Goal: Transaction & Acquisition: Purchase product/service

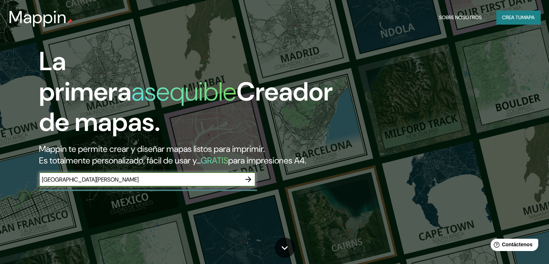
type input "[GEOGRAPHIC_DATA][PERSON_NAME]"
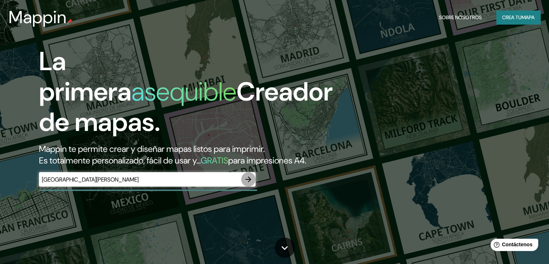
click at [246, 182] on icon "button" at bounding box center [248, 179] width 6 height 6
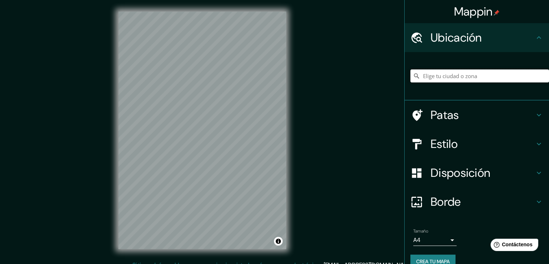
click at [434, 77] on input "Elige tu ciudad o zona" at bounding box center [479, 75] width 139 height 13
click at [442, 76] on input "Elige tu ciudad o zona" at bounding box center [479, 75] width 139 height 13
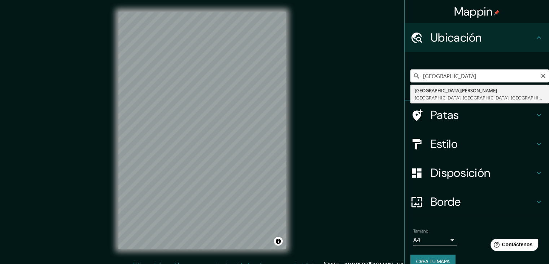
type input "[GEOGRAPHIC_DATA][PERSON_NAME], [GEOGRAPHIC_DATA], [GEOGRAPHIC_DATA], [GEOGRAPH…"
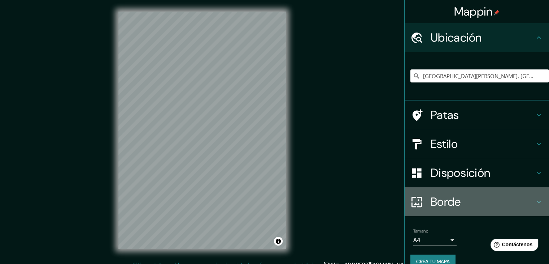
click at [444, 200] on font "Borde" at bounding box center [446, 201] width 30 height 15
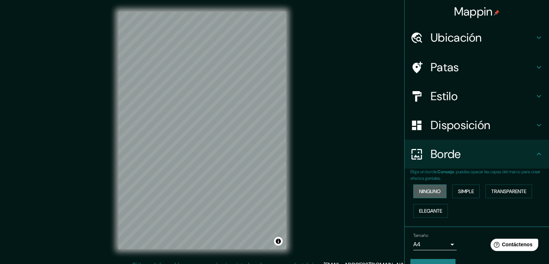
click at [420, 191] on font "Ninguno" at bounding box center [430, 191] width 22 height 6
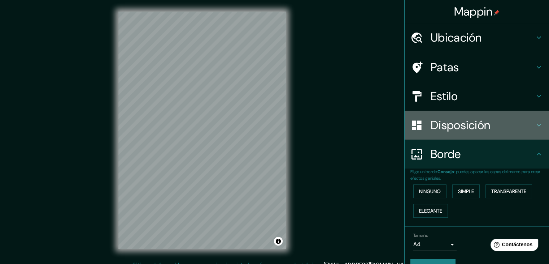
click at [450, 124] on font "Disposición" at bounding box center [461, 124] width 60 height 15
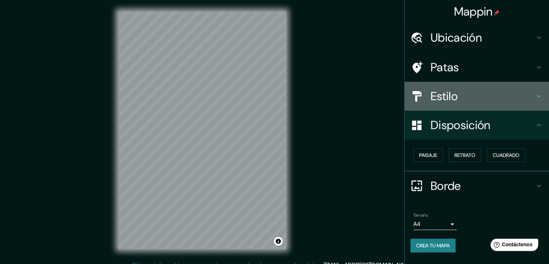
click at [447, 100] on font "Estilo" at bounding box center [444, 95] width 27 height 15
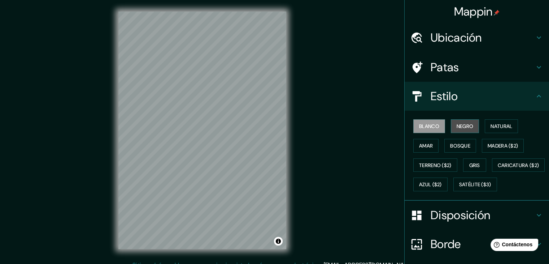
click at [462, 123] on font "Negro" at bounding box center [465, 126] width 17 height 6
click at [420, 126] on font "Blanco" at bounding box center [429, 126] width 20 height 6
click at [497, 125] on font "Natural" at bounding box center [502, 126] width 22 height 6
click at [419, 125] on font "Blanco" at bounding box center [429, 126] width 20 height 6
click at [470, 165] on font "Gris" at bounding box center [474, 165] width 11 height 6
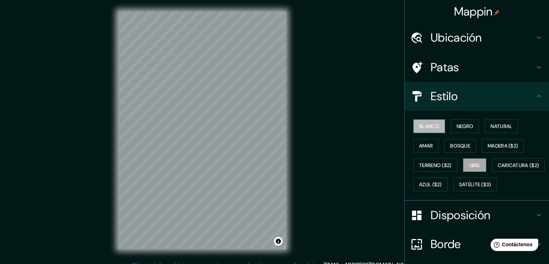
click at [421, 123] on font "Blanco" at bounding box center [429, 126] width 20 height 6
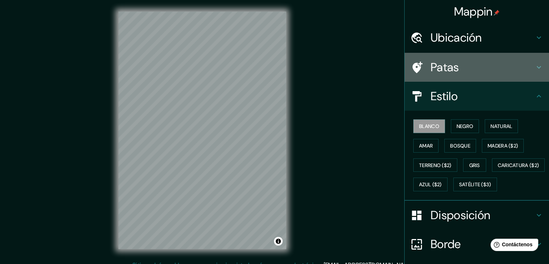
click at [447, 70] on font "Patas" at bounding box center [445, 67] width 29 height 15
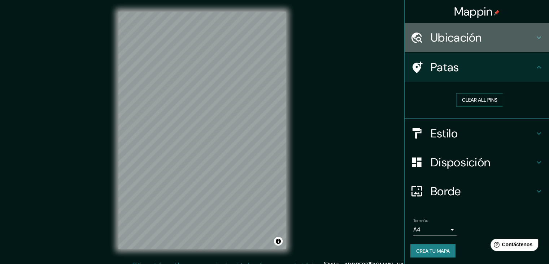
click at [447, 41] on font "Ubicación" at bounding box center [456, 37] width 51 height 15
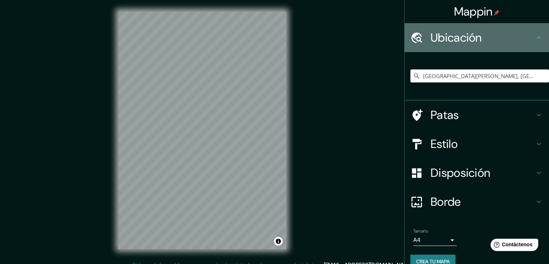
click at [447, 41] on font "Ubicación" at bounding box center [456, 37] width 51 height 15
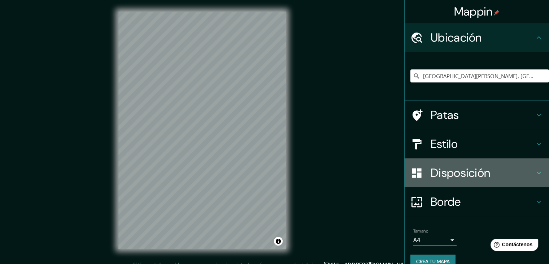
click at [447, 175] on font "Disposición" at bounding box center [461, 172] width 60 height 15
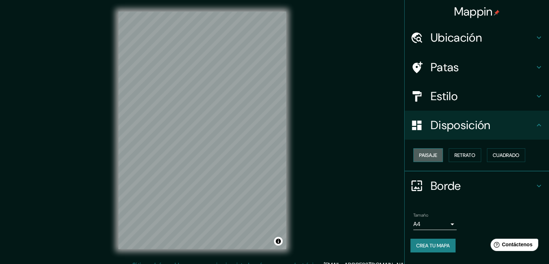
click at [435, 156] on font "Paisaje" at bounding box center [428, 155] width 18 height 6
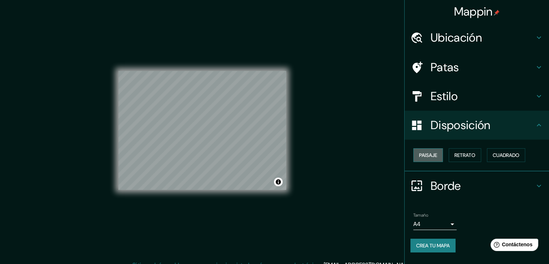
click at [435, 156] on font "Paisaje" at bounding box center [428, 155] width 18 height 6
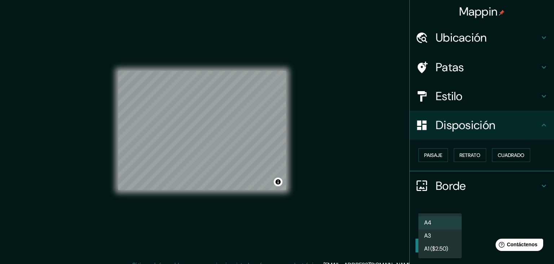
click at [452, 221] on body "Mappin Ubicación [GEOGRAPHIC_DATA][PERSON_NAME], [GEOGRAPHIC_DATA], [GEOGRAPHIC…" at bounding box center [277, 132] width 554 height 264
click at [435, 239] on li "A3" at bounding box center [440, 235] width 43 height 13
type input "a4"
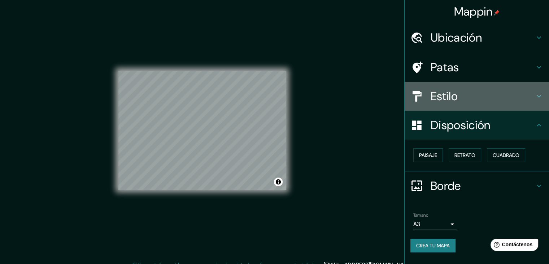
click at [461, 101] on h4 "Estilo" at bounding box center [483, 96] width 104 height 14
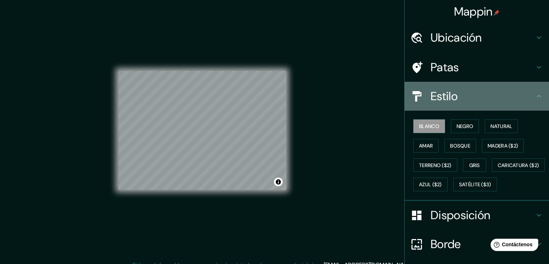
click at [449, 102] on font "Estilo" at bounding box center [444, 95] width 27 height 15
click at [538, 96] on div "Estilo" at bounding box center [477, 96] width 144 height 29
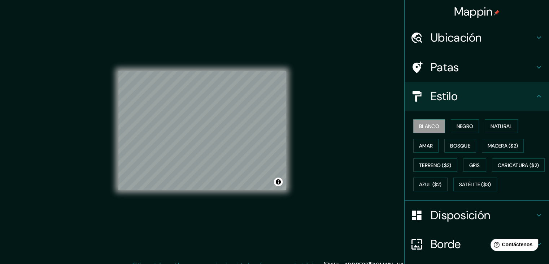
click at [537, 96] on icon at bounding box center [539, 96] width 4 height 3
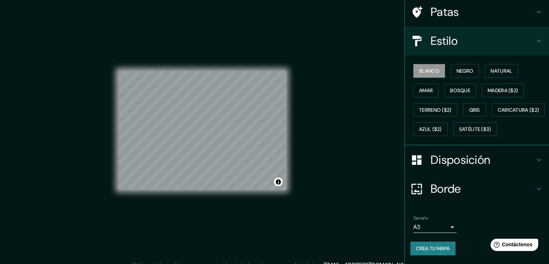
scroll to position [64, 0]
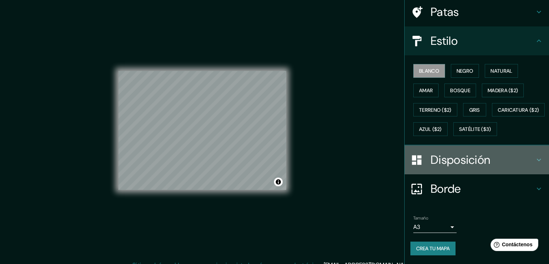
click at [456, 163] on font "Disposición" at bounding box center [461, 159] width 60 height 15
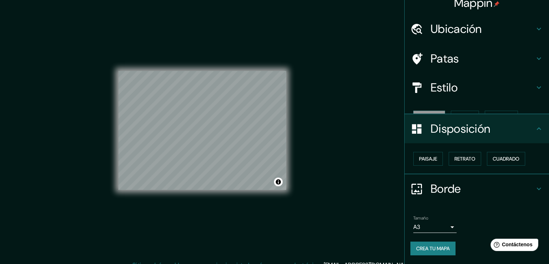
scroll to position [0, 0]
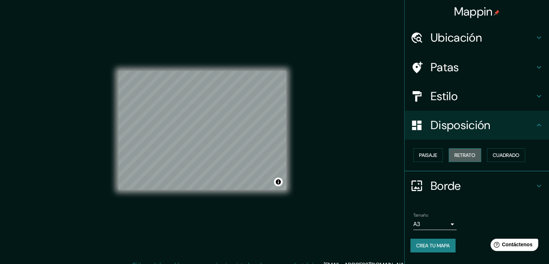
click at [457, 155] on font "Retrato" at bounding box center [464, 155] width 21 height 6
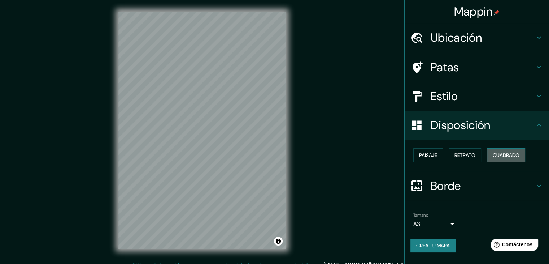
click at [508, 153] on font "Cuadrado" at bounding box center [506, 155] width 27 height 6
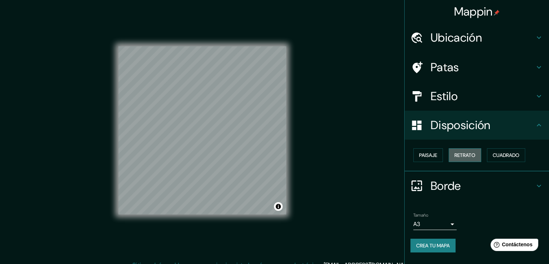
click at [467, 150] on font "Retrato" at bounding box center [464, 154] width 21 height 9
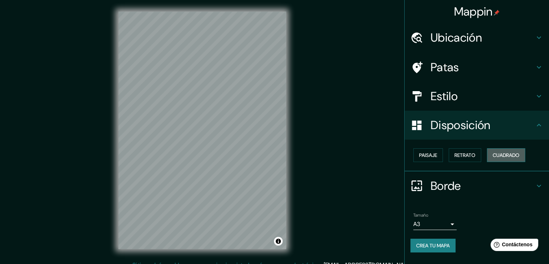
click at [501, 152] on font "Cuadrado" at bounding box center [506, 155] width 27 height 6
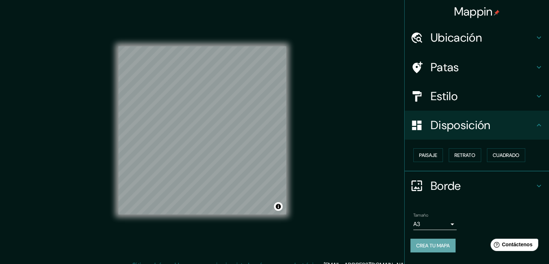
click at [425, 240] on font "Crea tu mapa" at bounding box center [433, 244] width 34 height 9
